Goal: Information Seeking & Learning: Learn about a topic

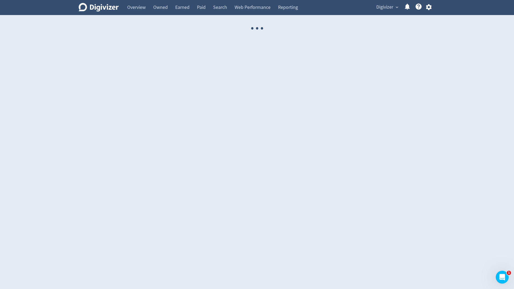
select select "USER"
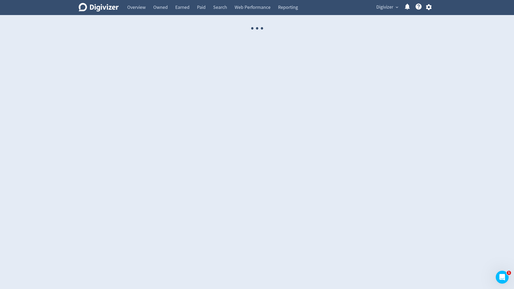
select select "USER"
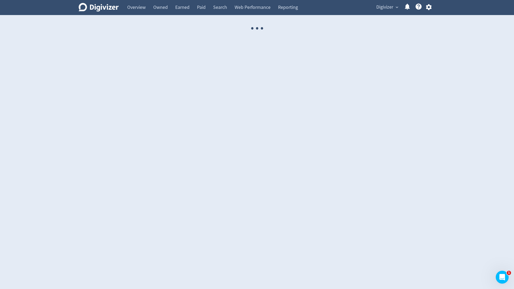
select select "USER"
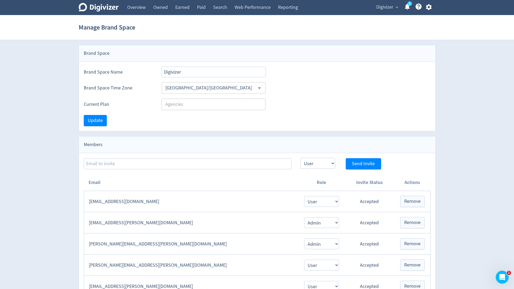
click at [387, 7] on span "Digivizer" at bounding box center [384, 7] width 17 height 9
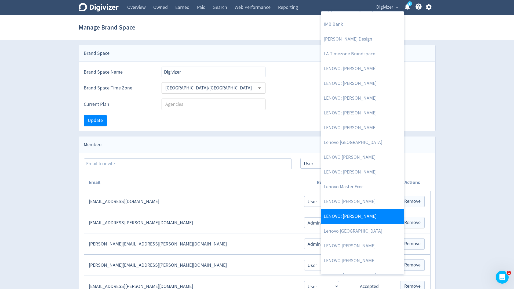
scroll to position [292, 0]
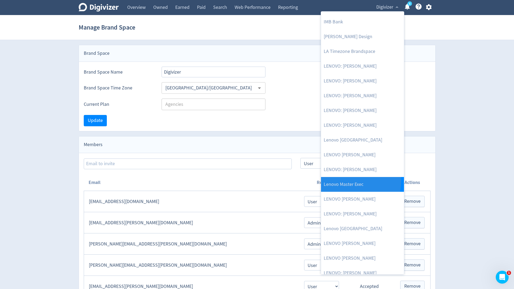
click at [359, 181] on link "Lenovo Master Exec" at bounding box center [362, 184] width 83 height 15
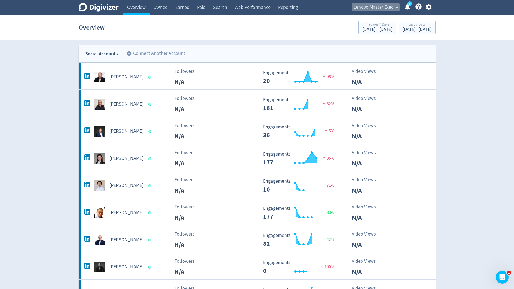
click at [372, 9] on span "Lenovo Master Exec" at bounding box center [373, 7] width 40 height 9
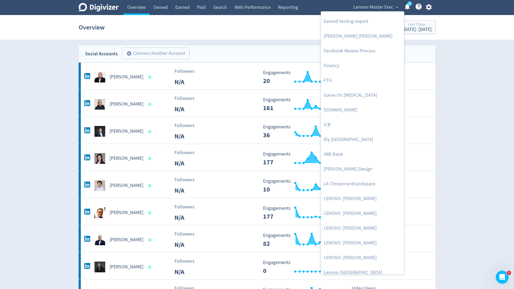
scroll to position [262, 0]
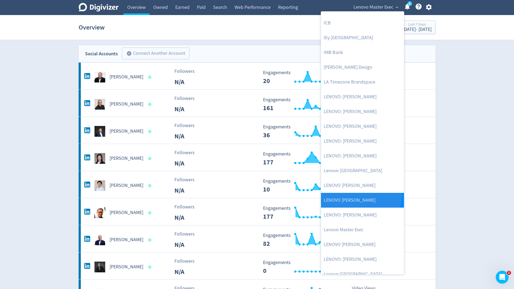
click at [357, 194] on link "LENOVO [PERSON_NAME]" at bounding box center [362, 200] width 83 height 15
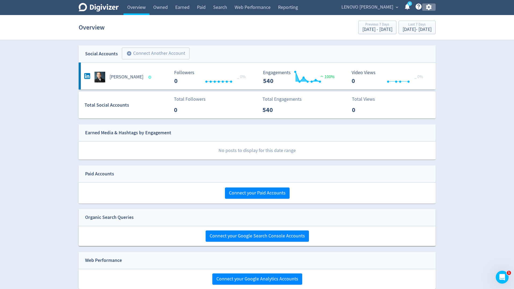
click at [429, 10] on icon "button" at bounding box center [429, 7] width 6 height 6
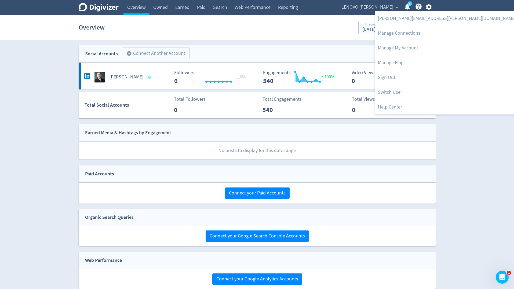
click at [459, 51] on div at bounding box center [257, 144] width 514 height 289
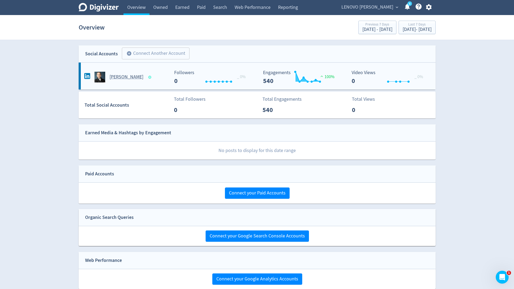
click at [147, 72] on div "[PERSON_NAME]" at bounding box center [126, 77] width 87 height 11
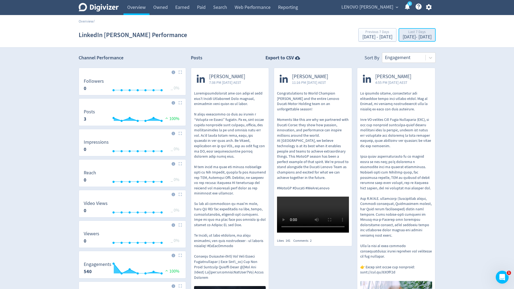
click at [407, 39] on div "[DATE] - [DATE]" at bounding box center [416, 37] width 29 height 5
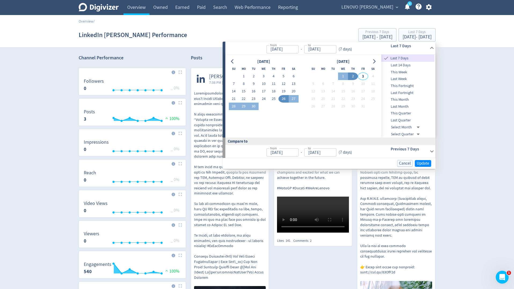
click at [398, 119] on span "Last Quarter" at bounding box center [407, 120] width 53 height 6
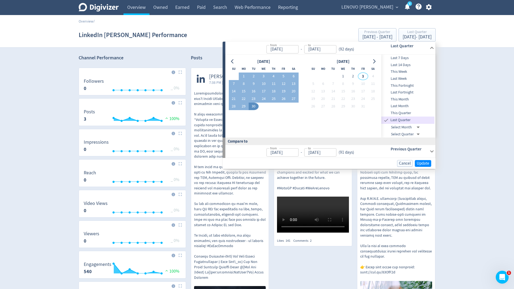
type input "[DATE]"
click at [420, 165] on span "Update" at bounding box center [422, 163] width 13 height 4
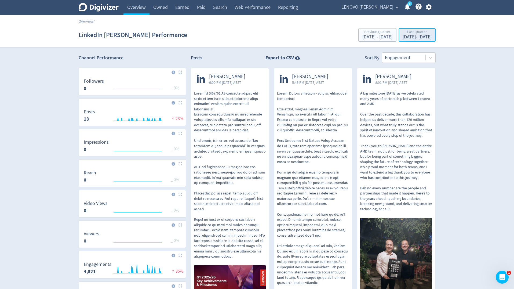
click at [422, 33] on div "Last Quarter" at bounding box center [416, 32] width 29 height 5
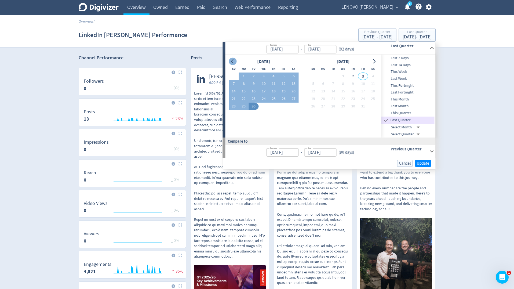
click at [233, 61] on icon "Go to previous month" at bounding box center [232, 61] width 4 height 4
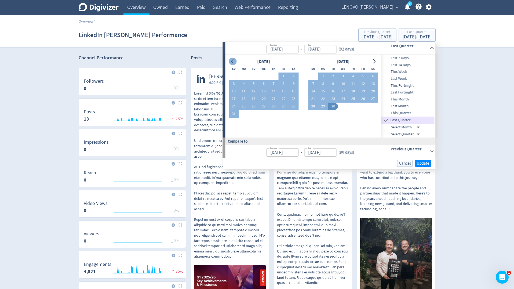
click at [233, 61] on icon "Go to previous month" at bounding box center [232, 61] width 4 height 4
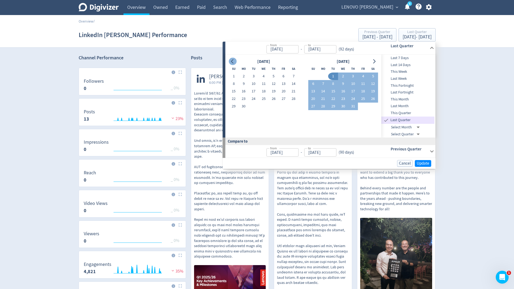
click at [233, 61] on icon "Go to previous month" at bounding box center [232, 61] width 4 height 4
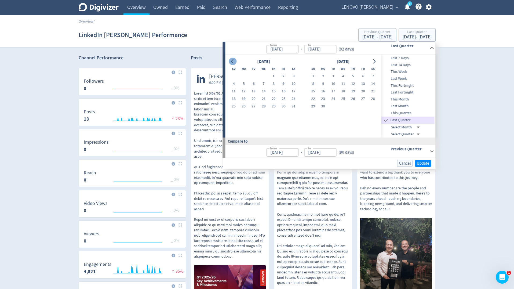
click at [233, 61] on icon "Go to previous month" at bounding box center [232, 61] width 4 height 4
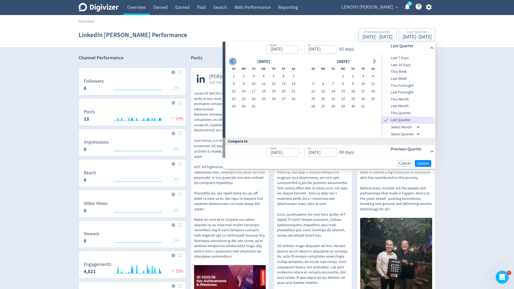
click at [233, 61] on icon "Go to previous month" at bounding box center [232, 61] width 4 height 4
click at [283, 76] on button "1" at bounding box center [283, 76] width 10 height 8
type input "[DATE]"
click at [373, 62] on icon "Go to next month" at bounding box center [374, 61] width 4 height 4
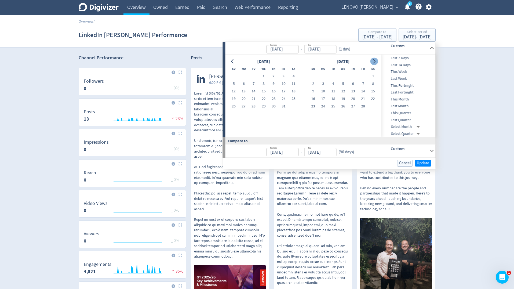
click at [373, 62] on icon "Go to next month" at bounding box center [374, 61] width 4 height 4
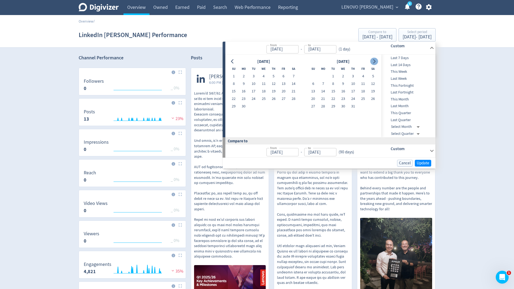
click at [373, 62] on icon "Go to next month" at bounding box center [374, 61] width 4 height 4
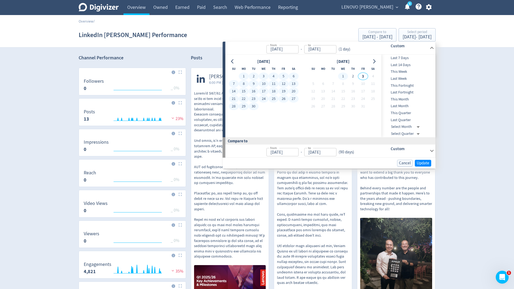
click at [344, 76] on button "1" at bounding box center [343, 76] width 10 height 8
type input "[DATE]"
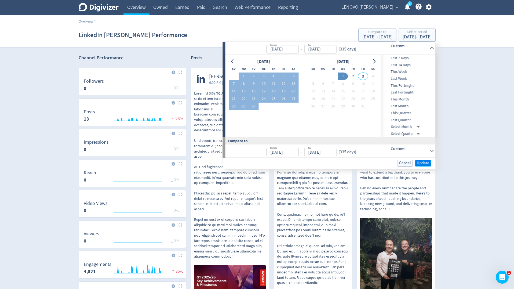
click at [422, 160] on button "Update" at bounding box center [423, 163] width 16 height 7
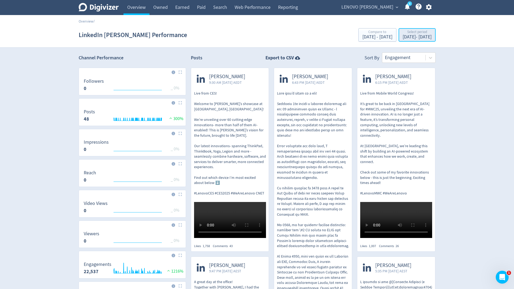
click at [418, 39] on div "[DATE] - [DATE]" at bounding box center [416, 37] width 29 height 5
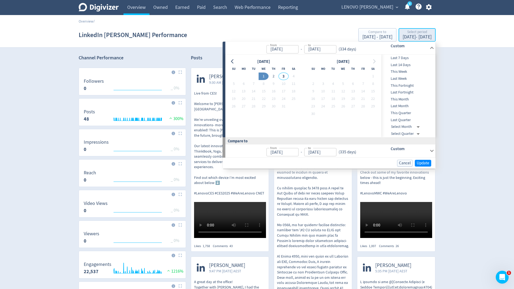
type input "[DATE]"
click at [234, 61] on icon "Go to previous month" at bounding box center [232, 61] width 4 height 4
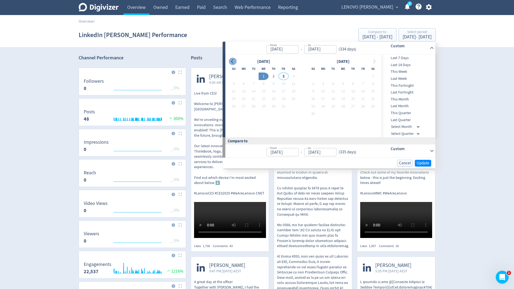
click at [234, 61] on icon "Go to previous month" at bounding box center [232, 61] width 4 height 4
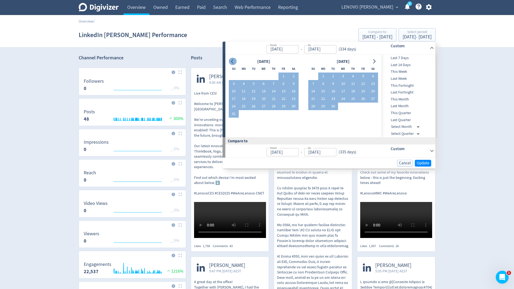
click at [234, 61] on icon "Go to previous month" at bounding box center [232, 61] width 4 height 4
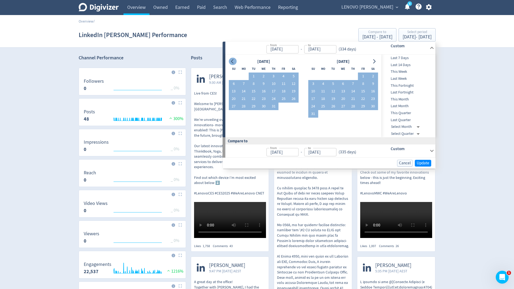
click at [234, 61] on icon "Go to previous month" at bounding box center [232, 61] width 4 height 4
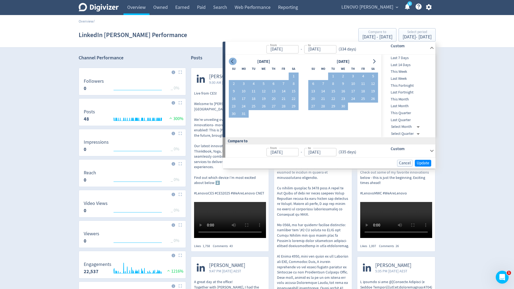
click at [234, 61] on icon "Go to previous month" at bounding box center [232, 61] width 4 height 4
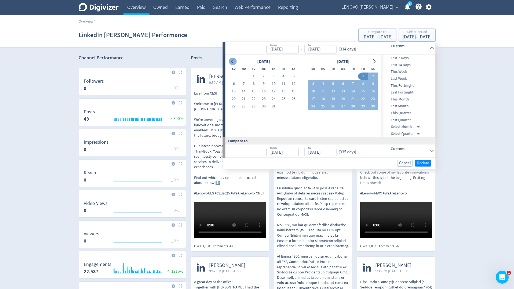
click at [234, 61] on icon "Go to previous month" at bounding box center [232, 61] width 4 height 4
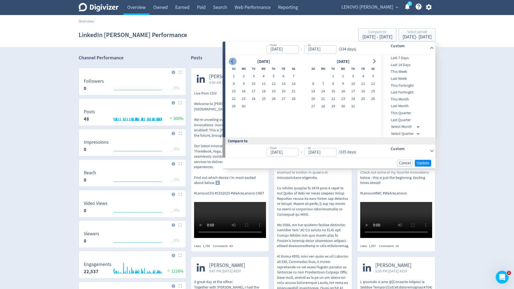
click at [234, 61] on icon "Go to previous month" at bounding box center [232, 61] width 4 height 4
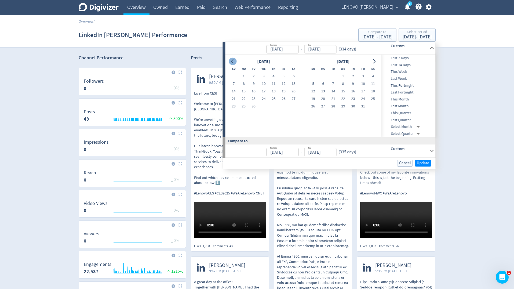
click at [234, 61] on icon "Go to previous month" at bounding box center [232, 61] width 4 height 4
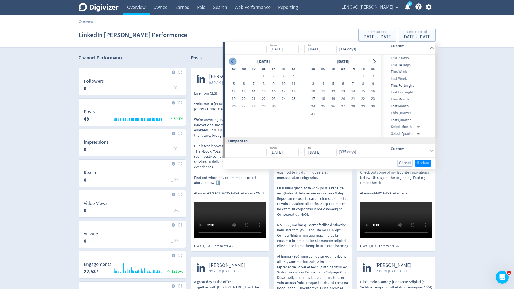
click at [234, 61] on icon "Go to previous month" at bounding box center [232, 61] width 4 height 4
click at [375, 62] on icon "Go to next month" at bounding box center [374, 61] width 4 height 4
click at [235, 74] on button "1" at bounding box center [233, 76] width 10 height 8
type input "[DATE]"
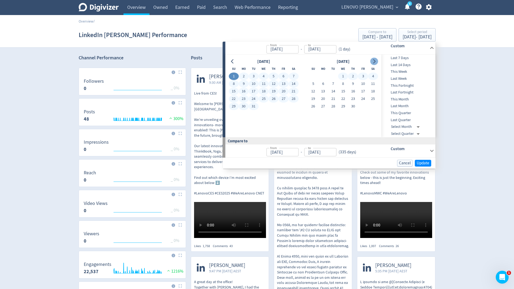
click at [373, 62] on icon "Go to next month" at bounding box center [374, 61] width 4 height 4
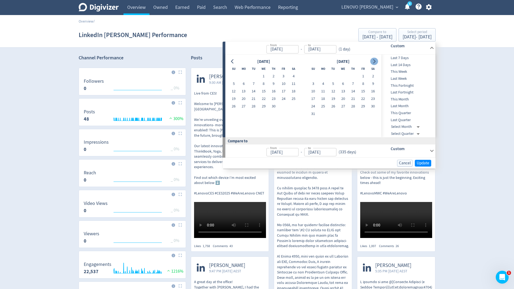
click at [373, 62] on icon "Go to next month" at bounding box center [374, 61] width 4 height 4
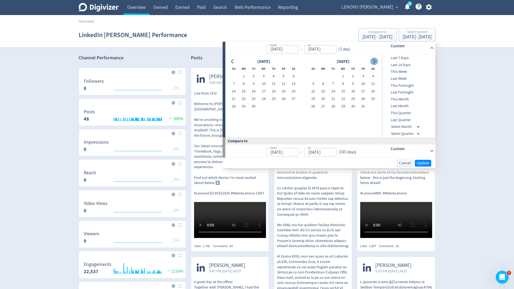
click at [373, 62] on icon "Go to next month" at bounding box center [374, 61] width 4 height 4
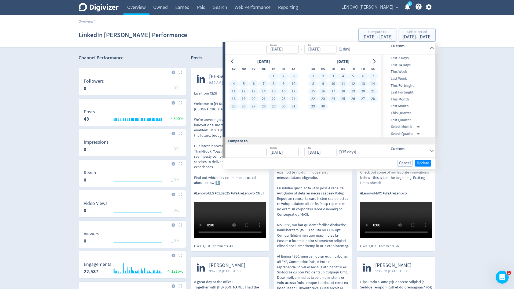
click at [322, 104] on button "30" at bounding box center [323, 106] width 10 height 8
type input "[DATE]"
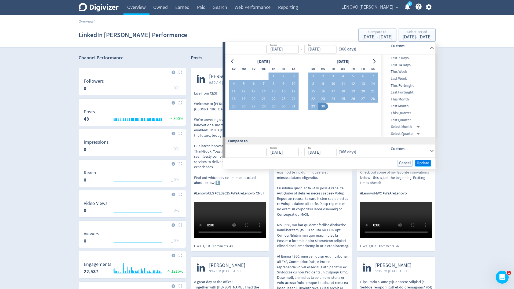
click at [419, 163] on span "Update" at bounding box center [422, 163] width 13 height 4
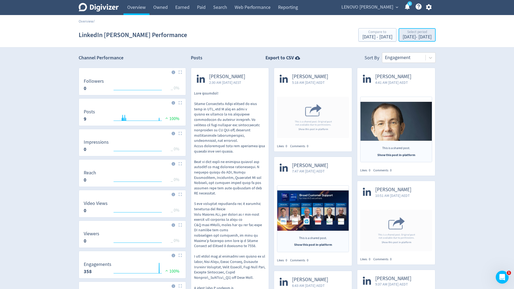
click at [421, 40] on div "Select period [DATE] - [DATE]" at bounding box center [417, 35] width 34 height 11
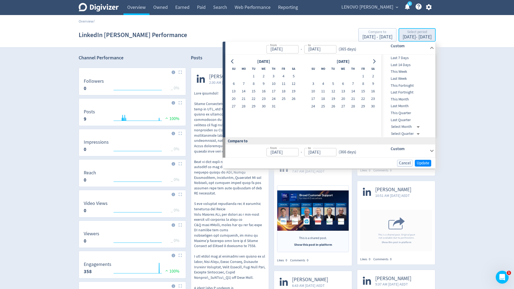
type input "[DATE]"
click at [252, 77] on button "1" at bounding box center [253, 76] width 10 height 8
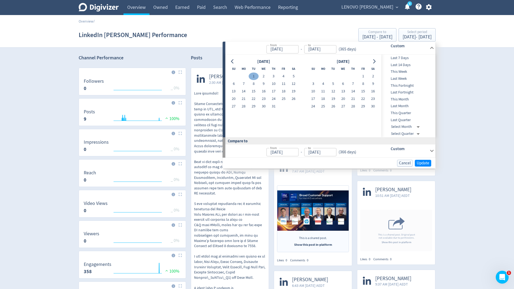
type input "[DATE]"
click at [376, 61] on button "Go to next month" at bounding box center [374, 62] width 8 height 8
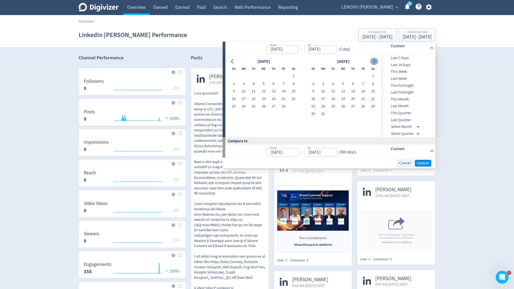
click at [376, 61] on button "Go to next month" at bounding box center [374, 62] width 8 height 8
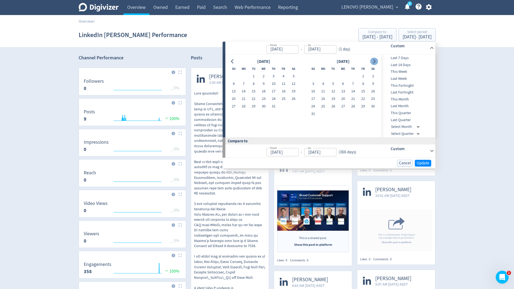
click at [376, 61] on button "Go to next month" at bounding box center [374, 62] width 8 height 8
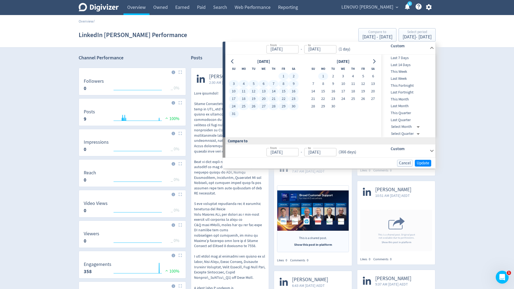
click at [325, 76] on button "1" at bounding box center [323, 76] width 10 height 8
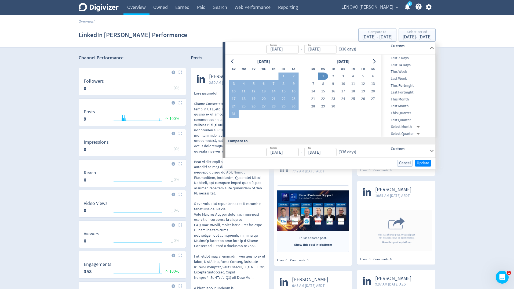
type input "[DATE]"
click at [420, 162] on span "Update" at bounding box center [422, 163] width 13 height 4
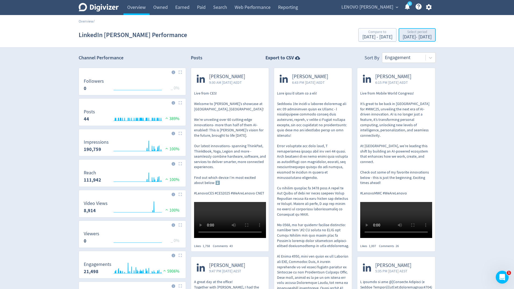
click at [403, 37] on div "[DATE] - [DATE]" at bounding box center [416, 37] width 29 height 5
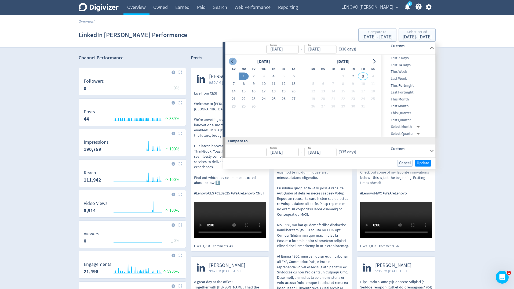
click at [232, 62] on icon "Go to previous month" at bounding box center [232, 61] width 2 height 4
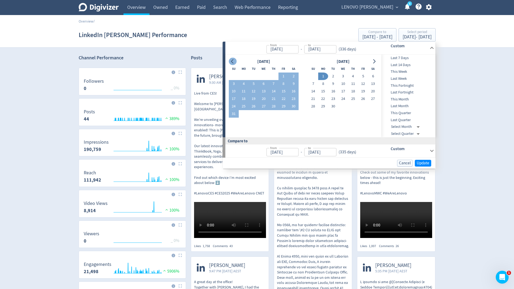
click at [232, 62] on icon "Go to previous month" at bounding box center [232, 61] width 2 height 4
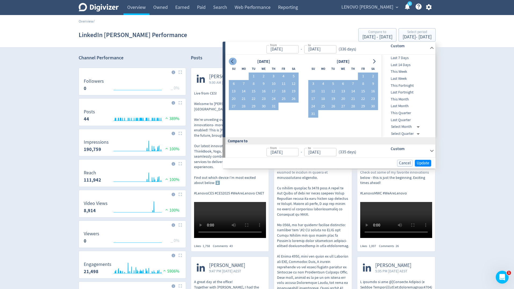
click at [232, 62] on icon "Go to previous month" at bounding box center [232, 61] width 2 height 4
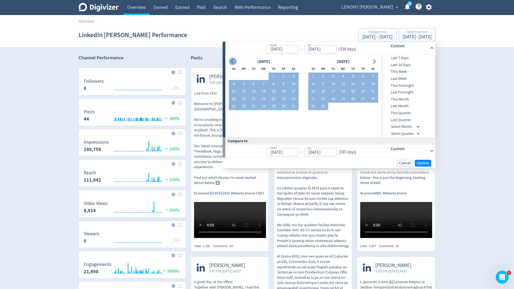
click at [232, 62] on icon "Go to previous month" at bounding box center [232, 61] width 2 height 4
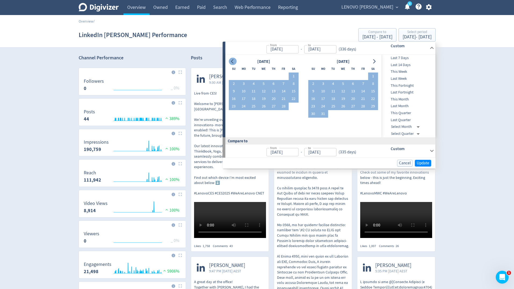
click at [232, 62] on icon "Go to previous month" at bounding box center [232, 61] width 2 height 4
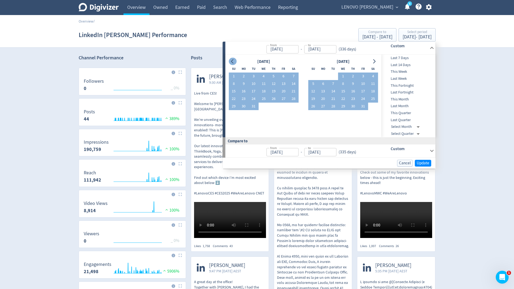
click at [232, 62] on icon "Go to previous month" at bounding box center [232, 61] width 2 height 4
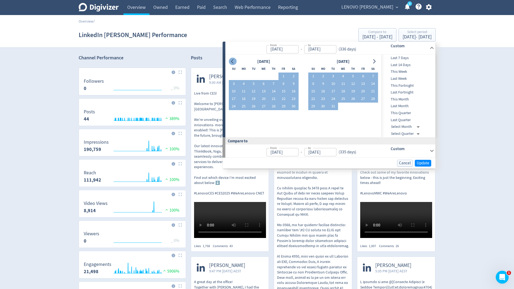
click at [232, 62] on icon "Go to previous month" at bounding box center [232, 61] width 2 height 4
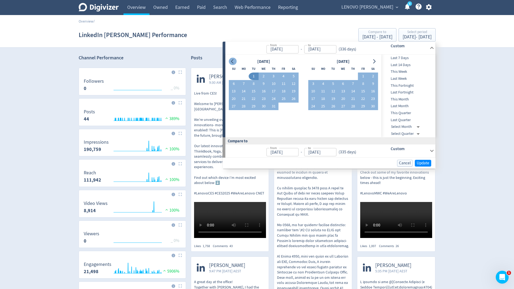
click at [232, 62] on icon "Go to previous month" at bounding box center [232, 61] width 2 height 4
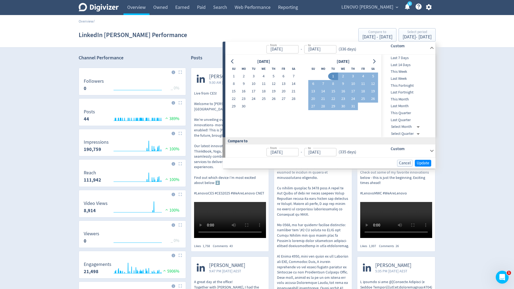
click at [332, 79] on button "1" at bounding box center [333, 76] width 10 height 8
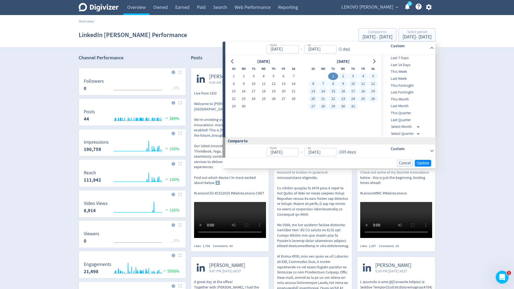
click at [351, 107] on button "31" at bounding box center [353, 106] width 10 height 8
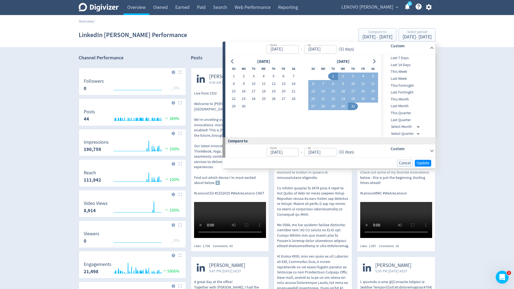
type input "[DATE]"
click at [419, 164] on span "Update" at bounding box center [422, 163] width 13 height 4
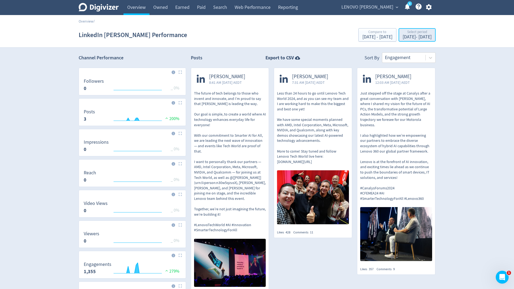
click at [422, 38] on div "[DATE] - [DATE]" at bounding box center [416, 37] width 29 height 5
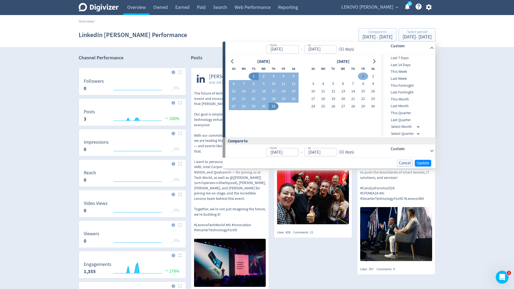
click at [362, 74] on button "1" at bounding box center [363, 76] width 10 height 8
type input "[DATE]"
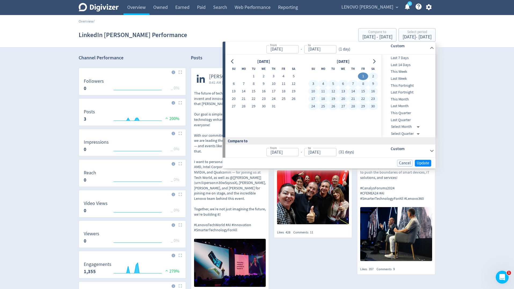
click at [372, 105] on button "30" at bounding box center [373, 106] width 10 height 8
type input "[DATE]"
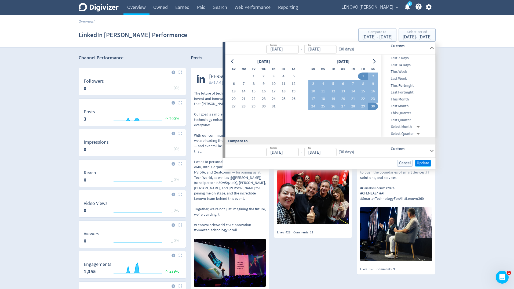
click at [422, 162] on span "Update" at bounding box center [422, 163] width 13 height 4
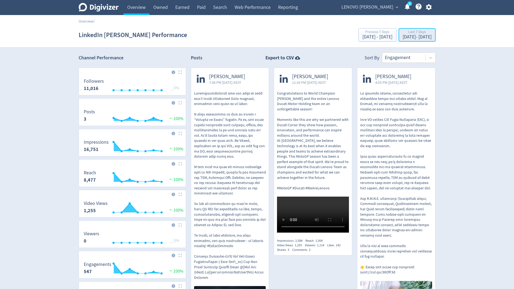
click at [402, 38] on div "[DATE] - [DATE]" at bounding box center [416, 37] width 29 height 5
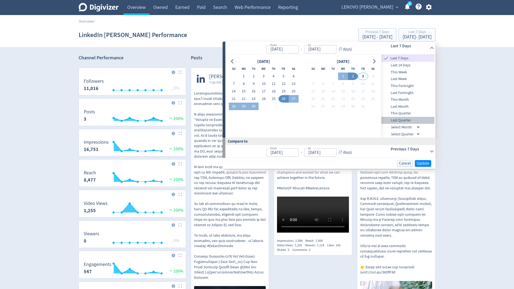
click at [397, 118] on span "Last Quarter" at bounding box center [407, 120] width 53 height 6
type input "[DATE]"
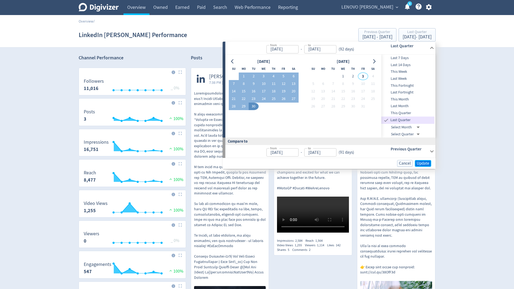
click at [419, 164] on span "Update" at bounding box center [422, 163] width 13 height 4
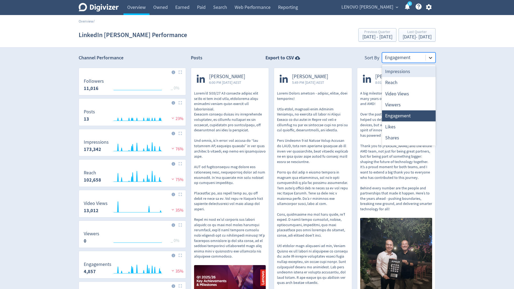
click at [432, 56] on icon at bounding box center [429, 57] width 5 height 5
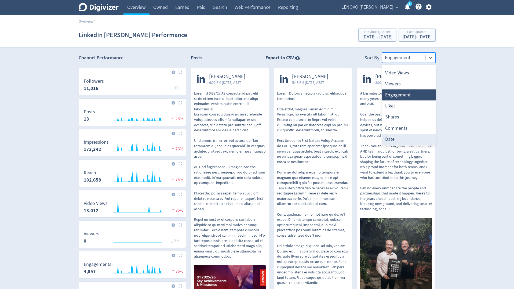
click at [411, 136] on div "Date" at bounding box center [409, 139] width 54 height 11
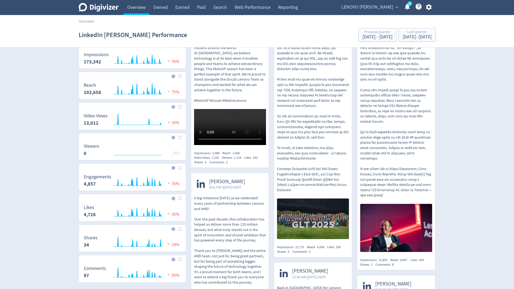
scroll to position [0, 0]
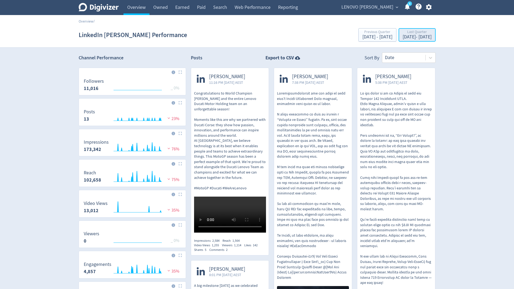
click at [402, 33] on div "Last Quarter" at bounding box center [416, 32] width 29 height 5
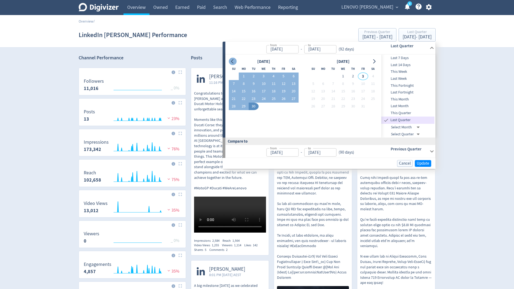
click at [232, 60] on icon "Go to previous month" at bounding box center [232, 61] width 2 height 4
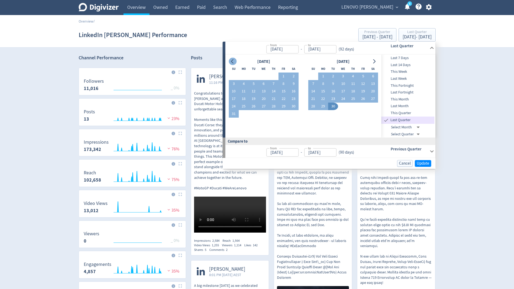
click at [232, 60] on icon "Go to previous month" at bounding box center [232, 61] width 2 height 4
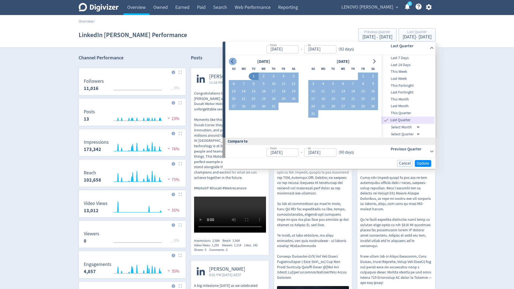
click at [232, 60] on icon "Go to previous month" at bounding box center [232, 61] width 2 height 4
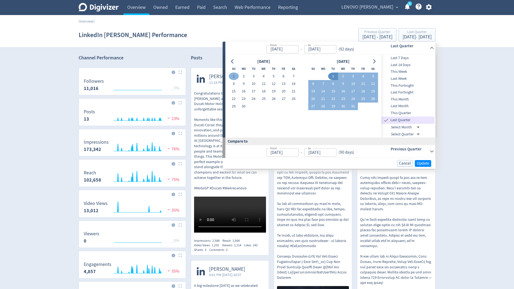
click at [234, 76] on button "1" at bounding box center [233, 76] width 10 height 8
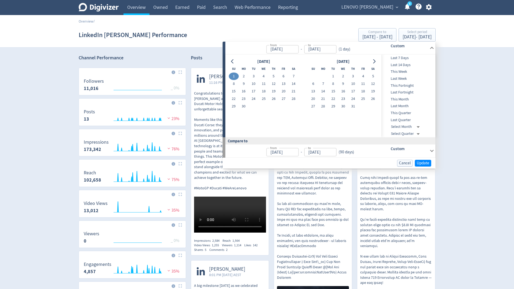
type input "Jun 01, 2025"
click at [243, 104] on button "30" at bounding box center [243, 106] width 10 height 8
type input "[DATE]"
type input "May 02, 2025"
type input "May 31, 2025"
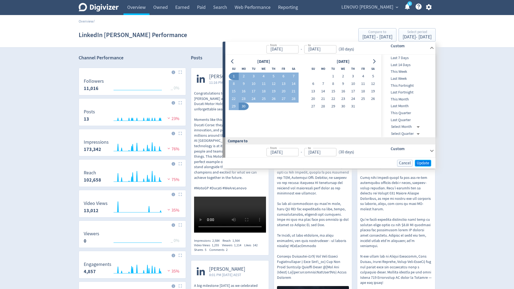
click at [422, 162] on span "Update" at bounding box center [422, 163] width 13 height 4
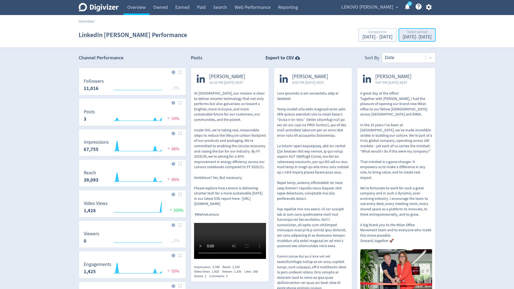
click at [405, 36] on div "Jun 1, 2025 - Jun 30, 2025" at bounding box center [416, 37] width 29 height 5
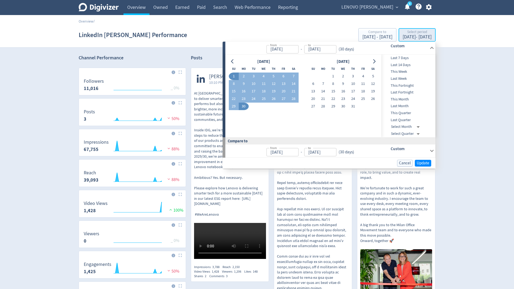
type input "Jun 01, 2025"
type input "[DATE]"
type input "May 02, 2025"
type input "May 31, 2025"
click at [231, 62] on icon "Go to previous month" at bounding box center [232, 61] width 4 height 4
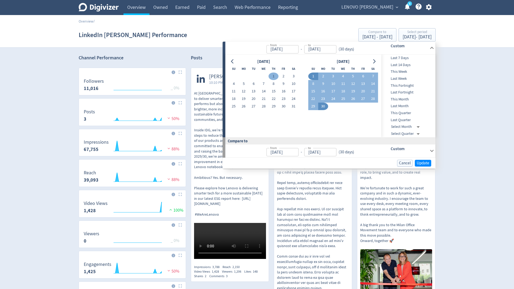
click at [271, 76] on button "1" at bounding box center [273, 76] width 10 height 8
type input "May 01, 2025"
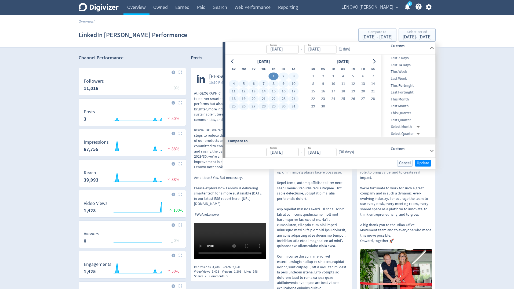
click at [294, 105] on button "31" at bounding box center [293, 106] width 10 height 8
type input "May 31, 2025"
type input "Mar 31, 2025"
type input "Apr 30, 2025"
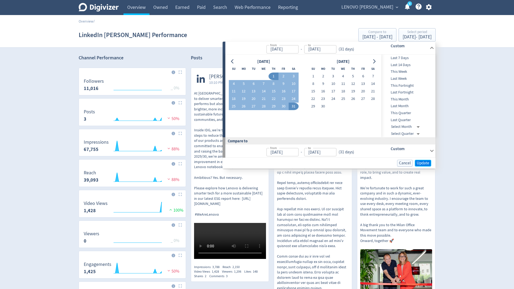
click at [426, 163] on span "Update" at bounding box center [422, 163] width 13 height 4
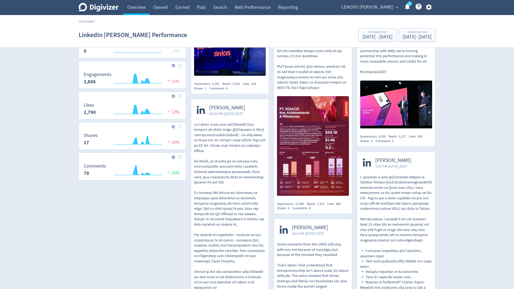
scroll to position [36, 0]
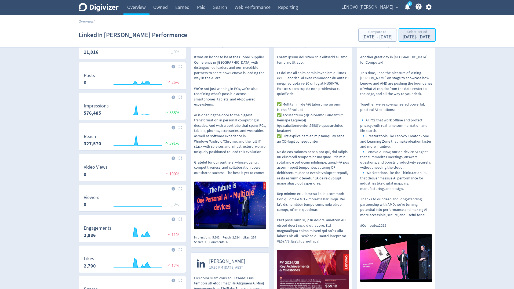
click at [424, 38] on div "May 1, 2025 - May 31, 2025" at bounding box center [416, 37] width 29 height 5
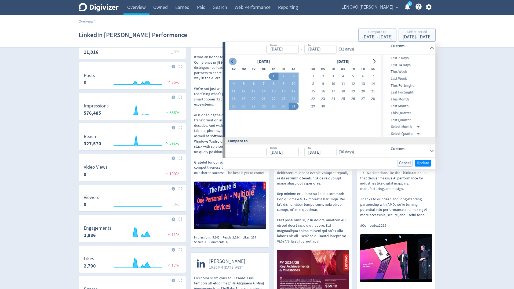
click at [234, 63] on icon "Go to previous month" at bounding box center [232, 61] width 4 height 4
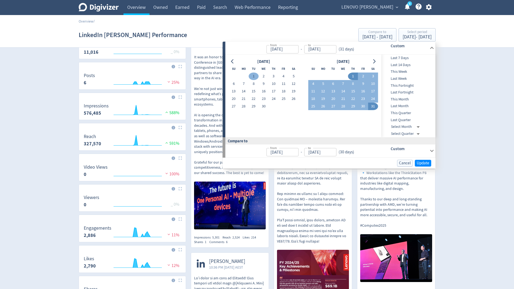
click at [253, 76] on button "1" at bounding box center [253, 76] width 10 height 8
type input "[DATE]"
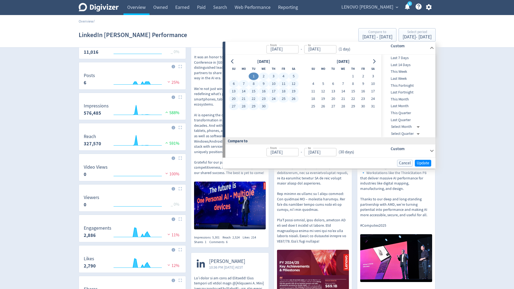
click at [261, 103] on button "30" at bounding box center [264, 106] width 10 height 8
type input "Apr 30, 2025"
type input "Mar 02, 2025"
type input "Mar 31, 2025"
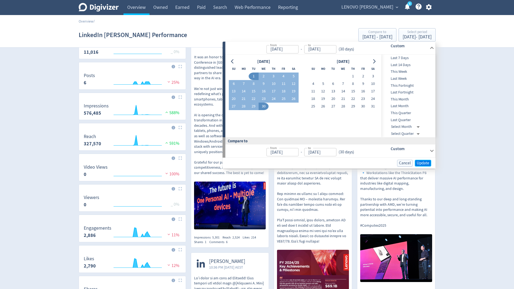
click at [418, 162] on span "Update" at bounding box center [422, 163] width 13 height 4
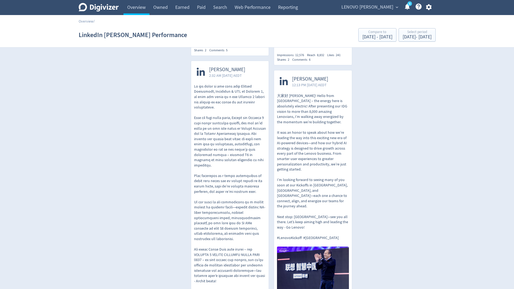
scroll to position [319, 0]
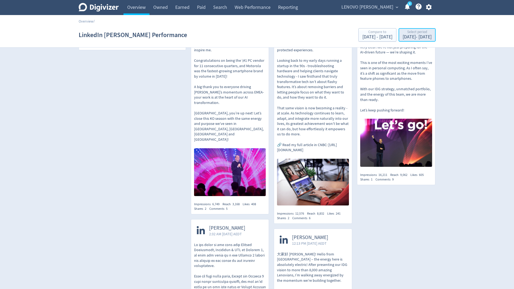
click at [408, 38] on div "Apr 1, 2025 - Apr 30, 2025" at bounding box center [416, 37] width 29 height 5
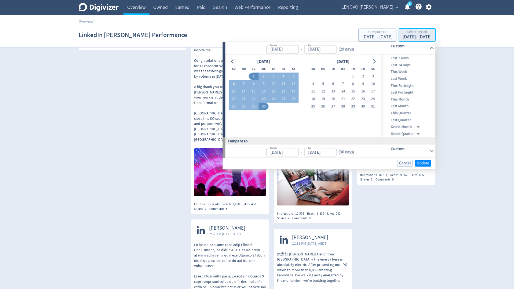
type input "[DATE]"
type input "Apr 30, 2025"
type input "Mar 02, 2025"
type input "Mar 31, 2025"
click at [233, 61] on icon "Go to previous month" at bounding box center [232, 61] width 4 height 4
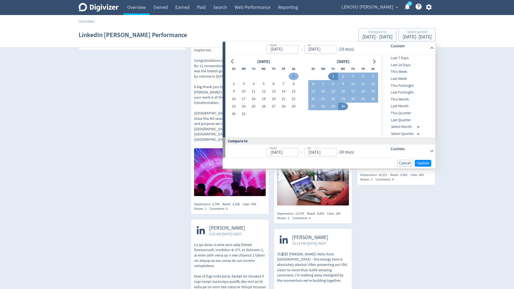
click at [294, 76] on button "1" at bounding box center [293, 77] width 10 height 8
type input "Mar 01, 2025"
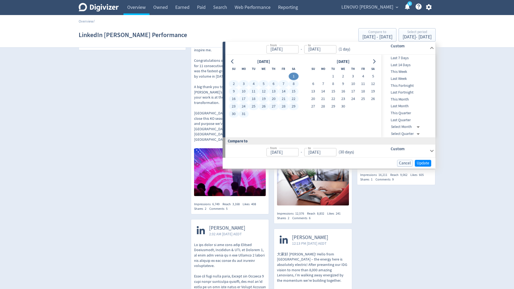
click at [245, 113] on button "31" at bounding box center [243, 114] width 10 height 8
type input "Mar 31, 2025"
type input "Jan 29, 2025"
type input "Feb 28, 2025"
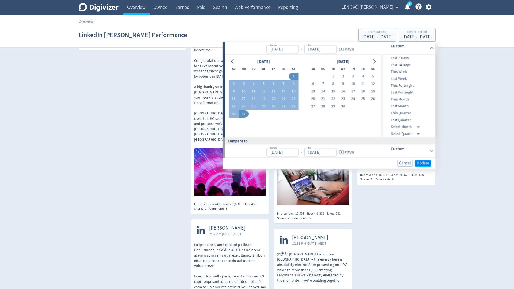
click at [420, 162] on span "Update" at bounding box center [422, 163] width 13 height 4
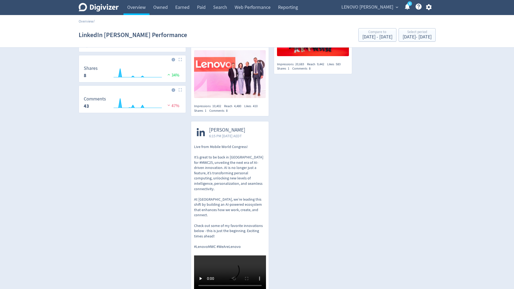
scroll to position [0, 0]
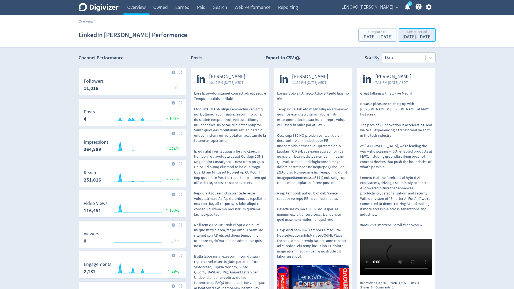
click at [410, 36] on div "Mar 1, 2025 - Mar 31, 2025" at bounding box center [416, 37] width 29 height 5
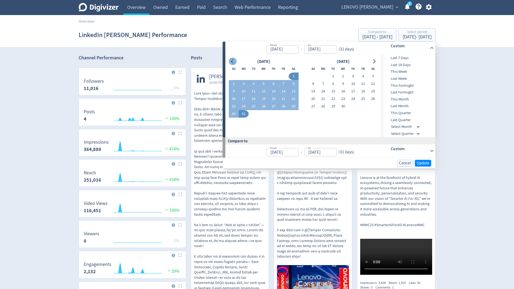
click at [234, 61] on icon "Go to previous month" at bounding box center [232, 61] width 4 height 4
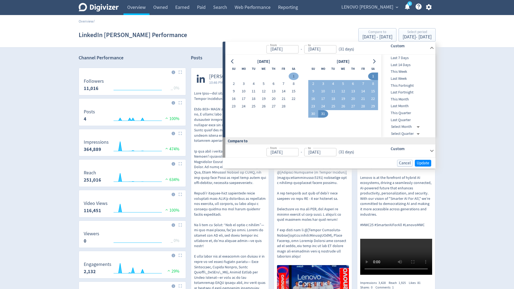
click at [293, 75] on button "1" at bounding box center [293, 76] width 10 height 8
type input "Feb 01, 2025"
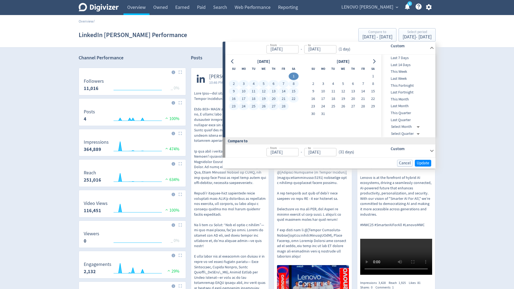
click at [283, 107] on button "28" at bounding box center [283, 106] width 10 height 8
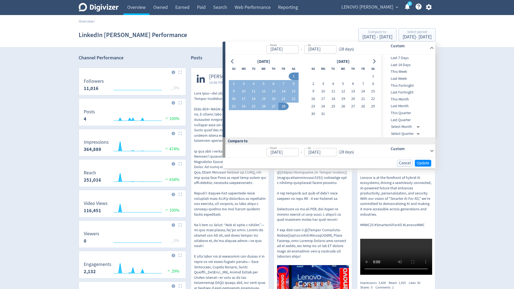
type input "Feb 28, 2025"
type input "Jan 04, 2025"
type input "Jan 31, 2025"
click at [423, 161] on span "Update" at bounding box center [422, 163] width 13 height 4
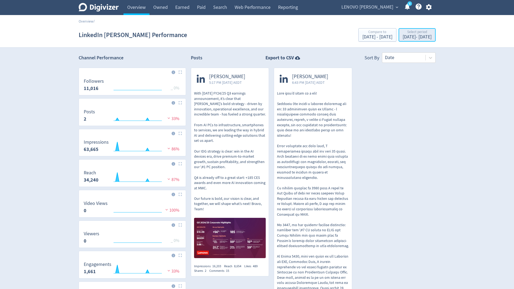
click at [411, 38] on div "Feb 1, 2025 - Feb 28, 2025" at bounding box center [416, 37] width 29 height 5
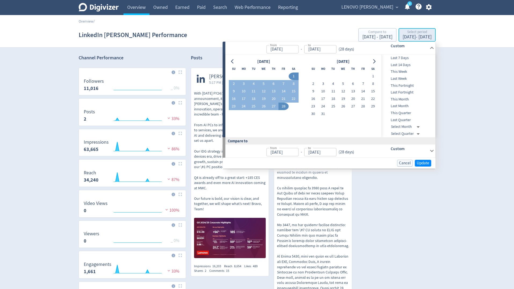
type input "Feb 01, 2025"
type input "Feb 28, 2025"
type input "Jan 04, 2025"
type input "Jan 31, 2025"
click at [233, 62] on icon "Go to previous month" at bounding box center [232, 61] width 4 height 4
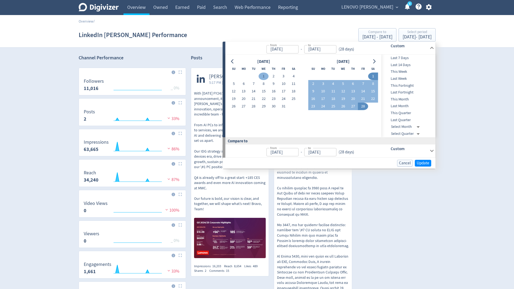
click at [262, 76] on button "1" at bounding box center [264, 76] width 10 height 8
type input "Jan 01, 2025"
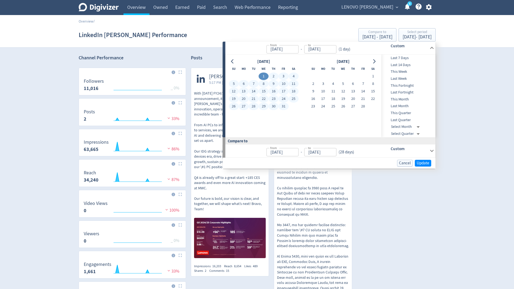
click at [282, 106] on button "31" at bounding box center [283, 106] width 10 height 8
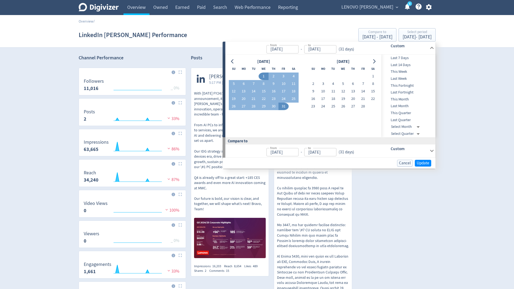
type input "Jan 31, 2025"
type input "Dec 01, 2024"
type input "Dec 31, 2024"
click at [421, 162] on span "Update" at bounding box center [422, 163] width 13 height 4
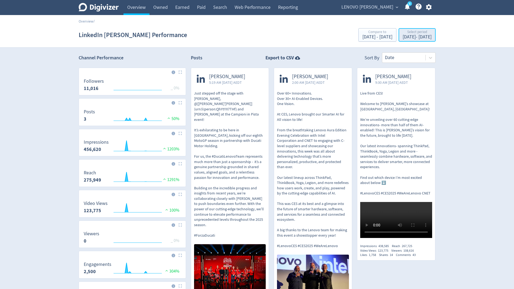
click at [415, 38] on div "Jan 1, 2025 - Jan 31, 2025" at bounding box center [416, 37] width 29 height 5
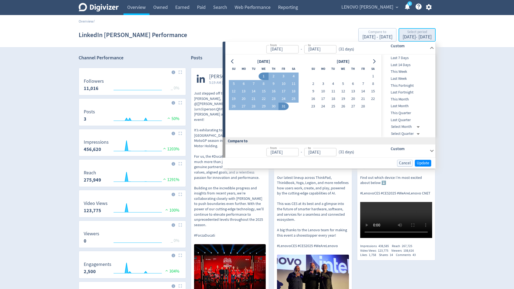
type input "Jan 01, 2025"
type input "Jan 31, 2025"
type input "Dec 01, 2024"
type input "Dec 31, 2024"
click at [231, 63] on icon "Go to previous month" at bounding box center [232, 61] width 4 height 4
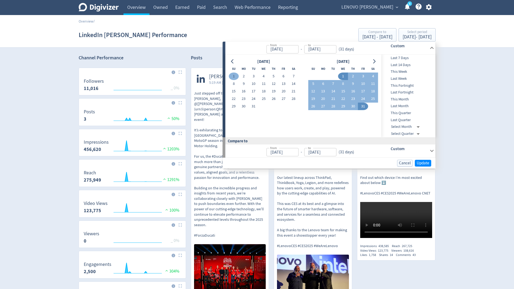
click at [235, 73] on button "1" at bounding box center [233, 76] width 10 height 8
type input "Dec 01, 2024"
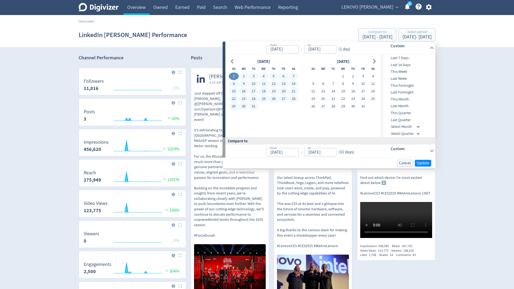
click at [254, 107] on button "31" at bounding box center [253, 106] width 10 height 8
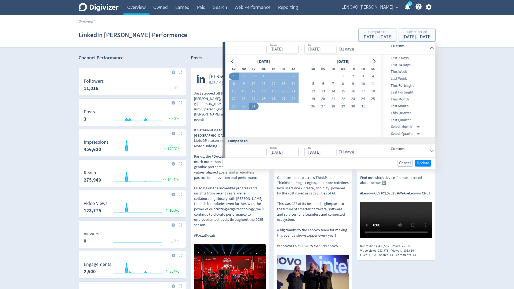
type input "Dec 31, 2024"
type input "[DATE]"
click at [421, 161] on span "Update" at bounding box center [422, 163] width 13 height 4
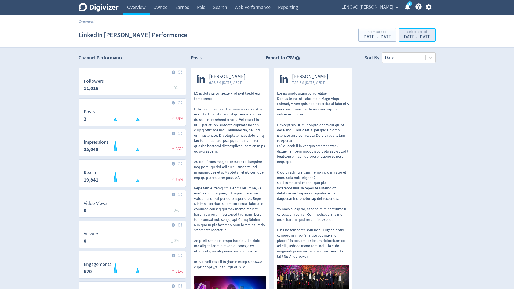
click at [415, 38] on div "Dec 1, 2024 - Dec 31, 2024" at bounding box center [416, 37] width 29 height 5
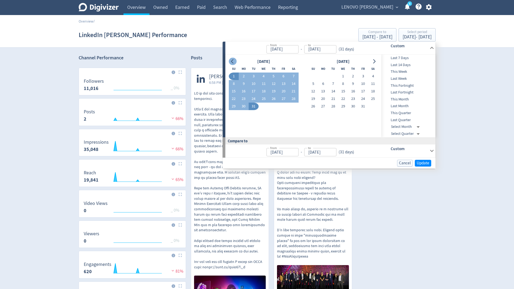
click at [231, 64] on button "Go to previous month" at bounding box center [232, 62] width 8 height 8
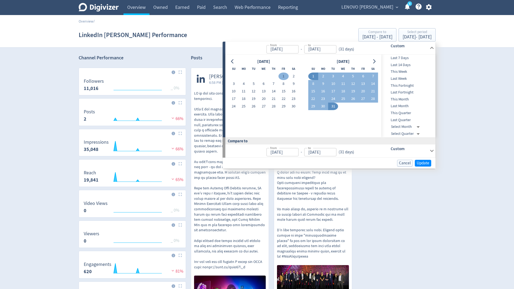
click at [283, 76] on button "1" at bounding box center [283, 76] width 10 height 8
type input "[DATE]"
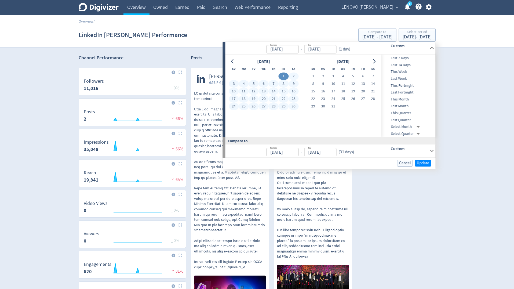
click at [294, 106] on button "30" at bounding box center [293, 106] width 10 height 8
type input "[DATE]"
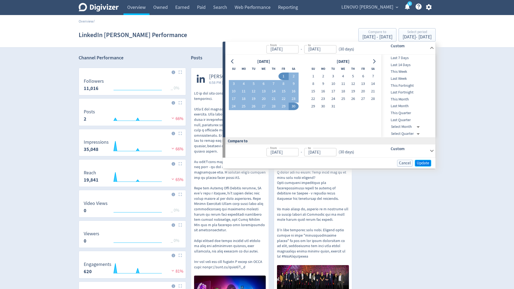
click at [425, 164] on span "Update" at bounding box center [422, 163] width 13 height 4
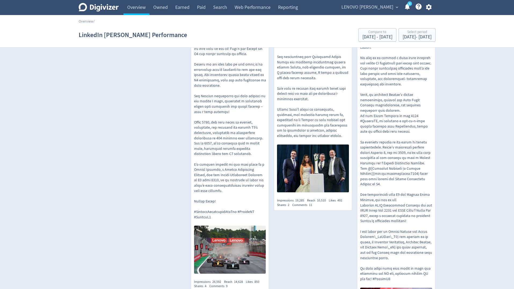
scroll to position [371, 0]
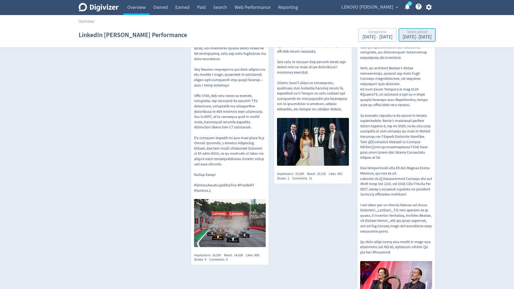
click at [402, 35] on div "Nov 1, 2024 - Nov 30, 2024" at bounding box center [416, 37] width 29 height 5
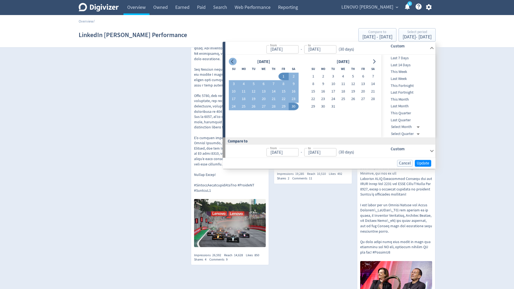
click at [234, 63] on button "Go to previous month" at bounding box center [232, 62] width 8 height 8
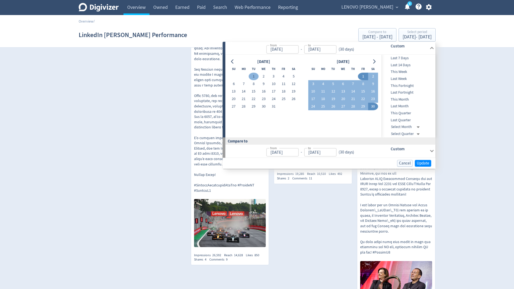
click at [254, 74] on button "1" at bounding box center [253, 77] width 10 height 8
type input "[DATE]"
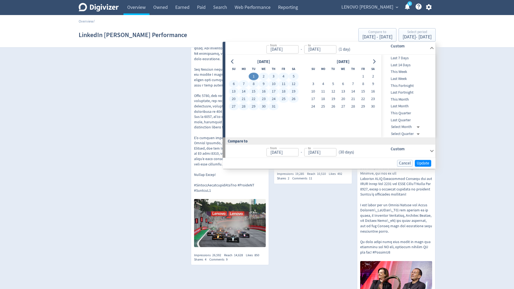
click at [275, 103] on button "31" at bounding box center [273, 107] width 10 height 8
type input "[DATE]"
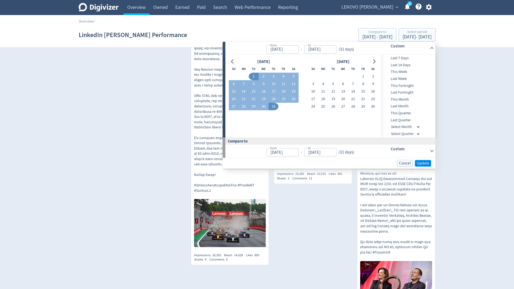
click at [428, 163] on span "Update" at bounding box center [422, 163] width 13 height 4
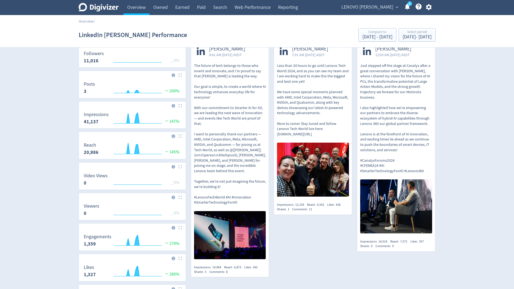
scroll to position [0, 0]
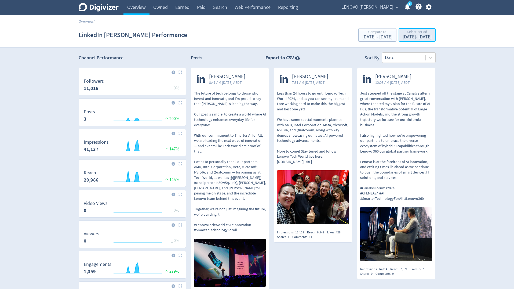
click at [400, 40] on div "Select period [DATE] - [DATE]" at bounding box center [417, 35] width 34 height 11
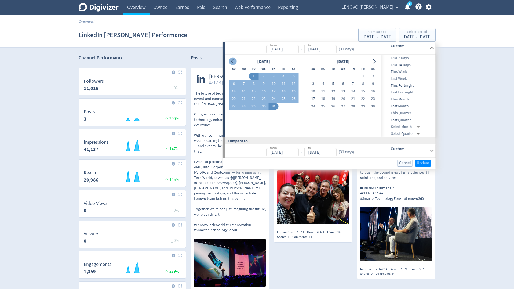
click at [233, 63] on icon "Go to previous month" at bounding box center [232, 61] width 2 height 4
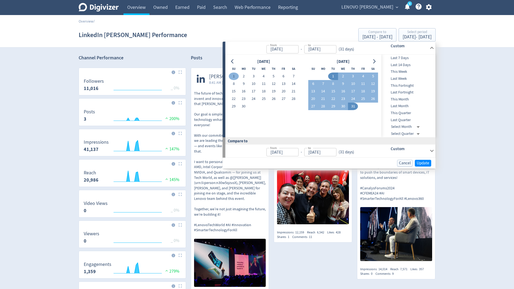
click at [233, 73] on button "1" at bounding box center [233, 76] width 10 height 8
type input "Sep 01, 2024"
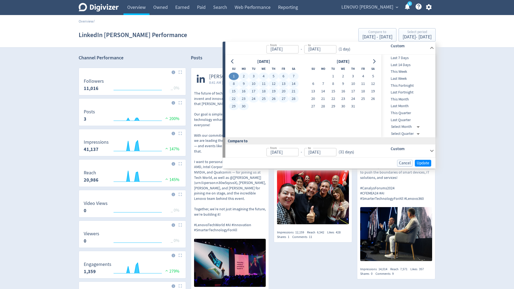
click at [245, 104] on button "30" at bounding box center [243, 106] width 10 height 8
type input "[DATE]"
type input "Aug 02, 2024"
type input "[DATE]"
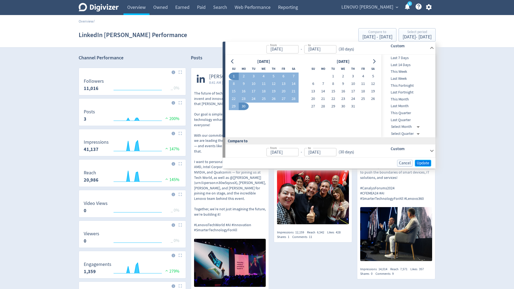
click at [427, 163] on span "Update" at bounding box center [422, 163] width 13 height 4
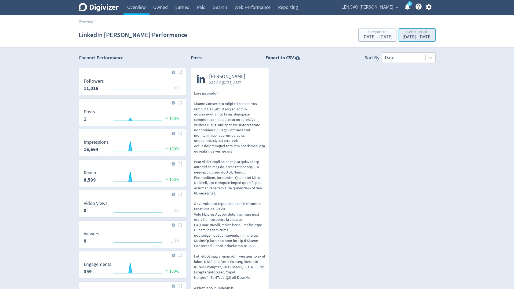
click at [402, 39] on div "Sep 1, 2024 - Sep 30, 2024" at bounding box center [416, 37] width 29 height 5
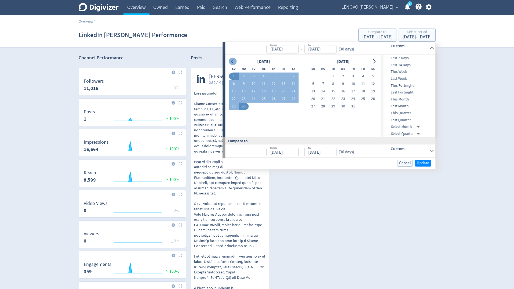
click at [234, 62] on button "Go to previous month" at bounding box center [232, 62] width 8 height 8
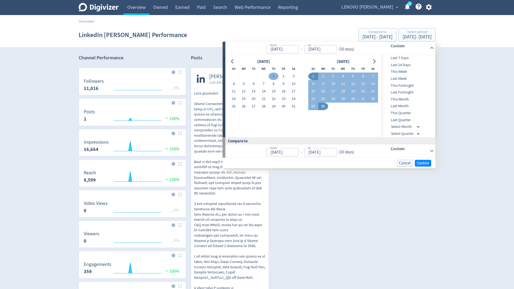
click at [276, 75] on button "1" at bounding box center [273, 76] width 10 height 8
type input "Aug 01, 2024"
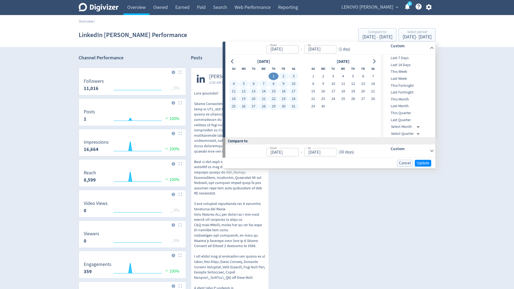
click at [294, 105] on button "31" at bounding box center [293, 106] width 10 height 8
type input "[DATE]"
type input "Jul 01, 2024"
type input "Jul 31, 2024"
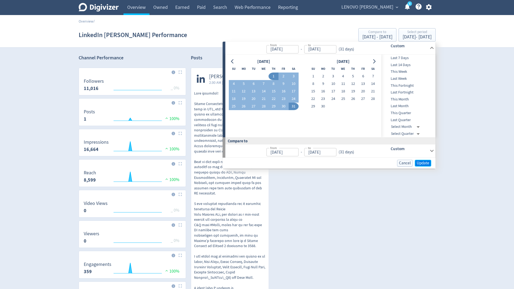
click at [426, 160] on button "Update" at bounding box center [423, 163] width 16 height 7
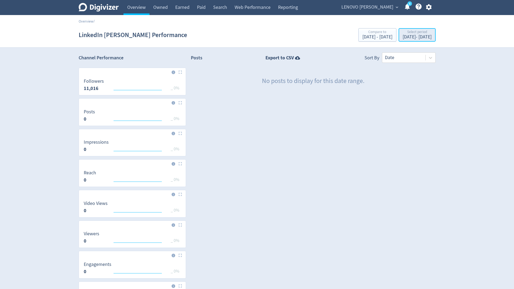
click at [402, 35] on div "Aug 1, 2024 - Aug 31, 2024" at bounding box center [416, 37] width 29 height 5
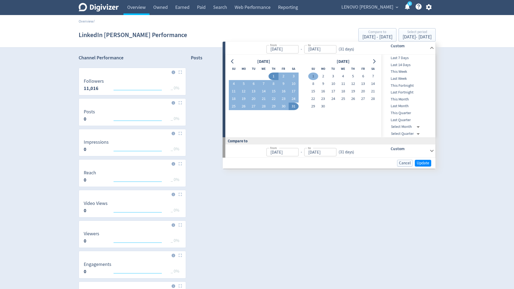
click at [313, 76] on button "1" at bounding box center [313, 76] width 10 height 8
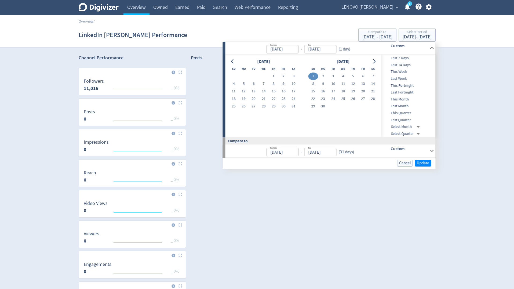
type input "Sep 01, 2024"
click at [375, 61] on icon "Go to next month" at bounding box center [374, 61] width 2 height 4
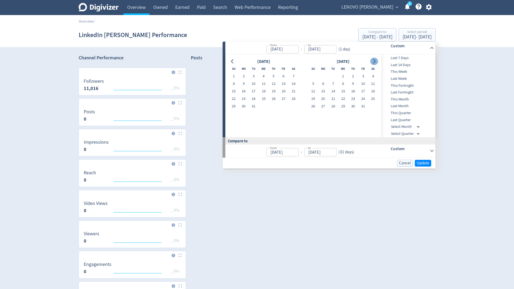
click at [375, 61] on icon "Go to next month" at bounding box center [374, 61] width 2 height 4
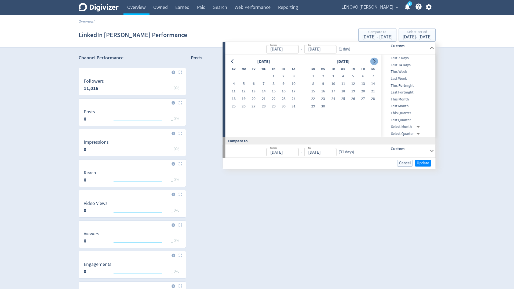
click at [375, 61] on icon "Go to next month" at bounding box center [374, 61] width 2 height 4
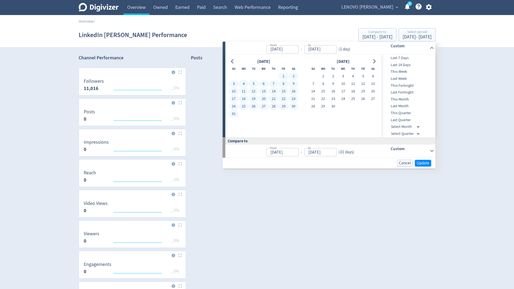
click at [235, 113] on button "31" at bounding box center [233, 114] width 10 height 8
type input "Aug 31, 2025"
type input "Sep 02, 2023"
type input "[DATE]"
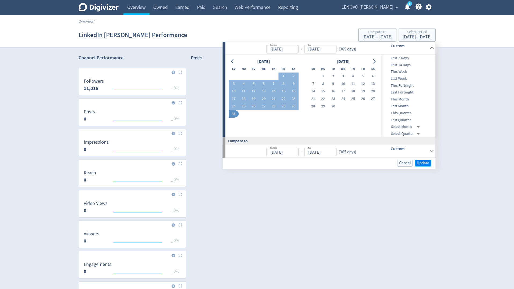
click at [421, 161] on span "Update" at bounding box center [422, 163] width 13 height 4
